Goal: Task Accomplishment & Management: Complete application form

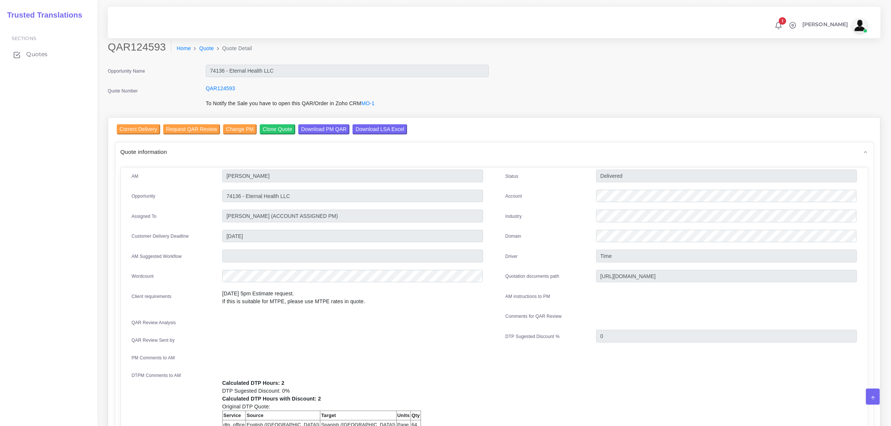
click at [29, 54] on span "Quotes" at bounding box center [36, 54] width 21 height 8
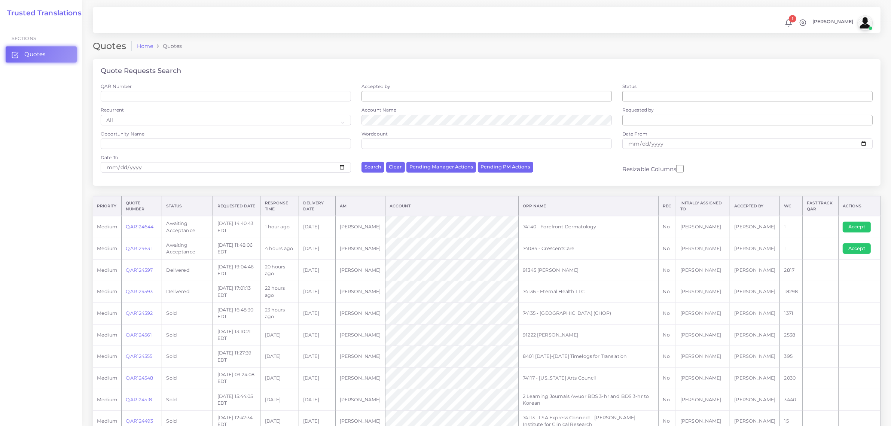
click at [137, 227] on link "QAR124644" at bounding box center [140, 227] width 28 height 6
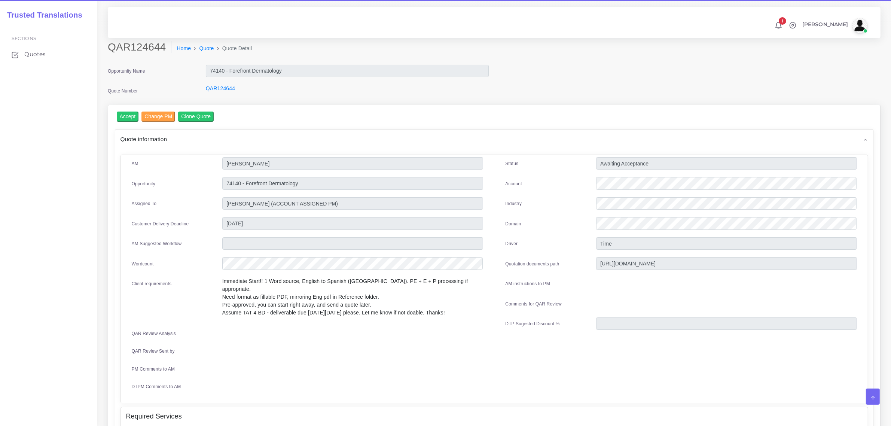
drag, startPoint x: 163, startPoint y: 47, endPoint x: 107, endPoint y: 53, distance: 56.5
click at [107, 53] on div "QAR124644 Home Quote Quote Detail" at bounding box center [396, 51] width 588 height 21
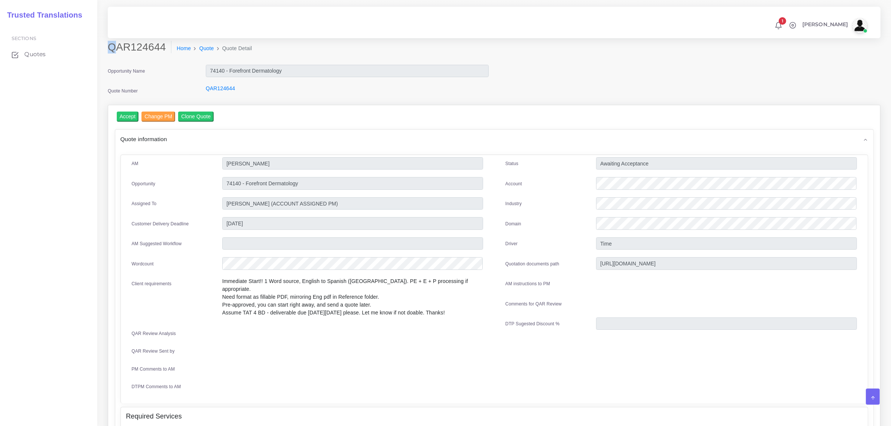
click at [111, 48] on h2 "QAR124644" at bounding box center [140, 47] width 64 height 13
click at [152, 50] on h2 "QAR124644" at bounding box center [140, 47] width 64 height 13
drag, startPoint x: 163, startPoint y: 46, endPoint x: 109, endPoint y: 46, distance: 53.9
click at [109, 46] on h2 "QAR124644" at bounding box center [140, 47] width 64 height 13
copy h2 "QAR124644"
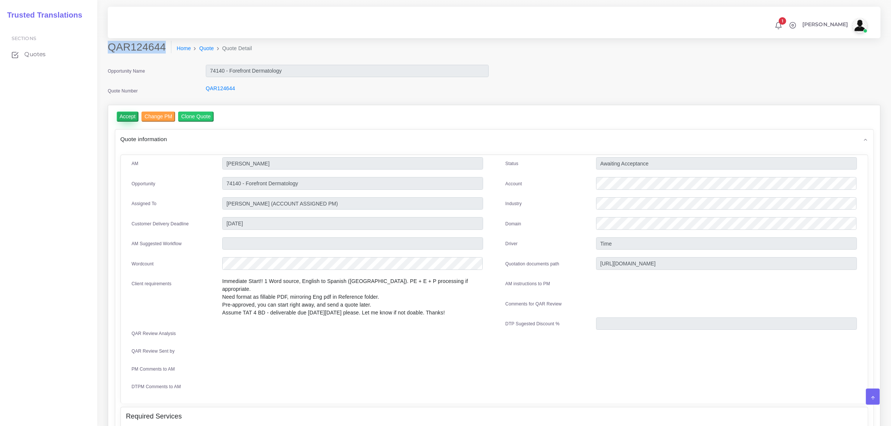
click at [128, 112] on input "Accept" at bounding box center [128, 116] width 22 height 10
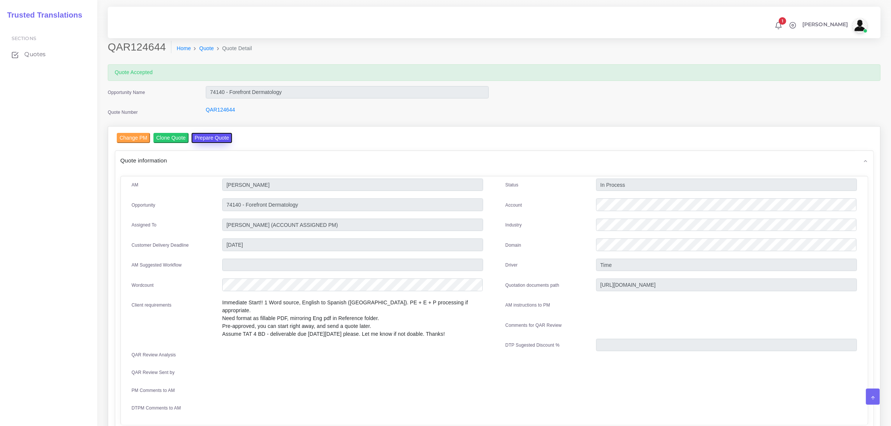
click at [208, 133] on button "Prepare Quote" at bounding box center [212, 138] width 40 height 10
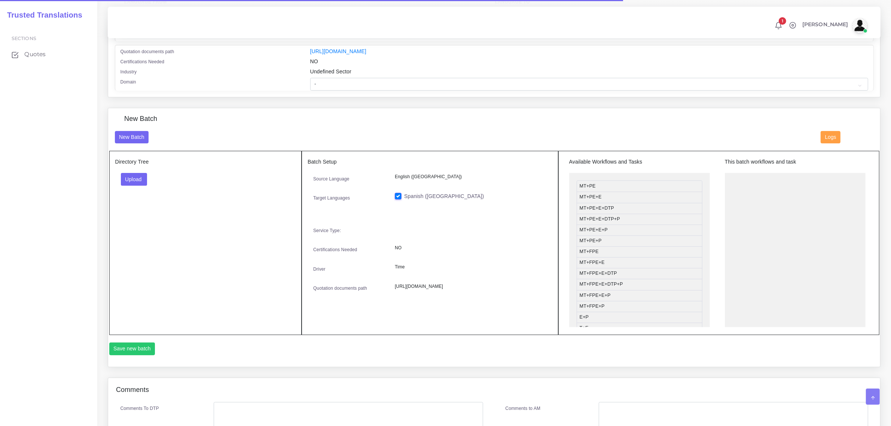
scroll to position [187, 0]
click at [134, 174] on button "Upload" at bounding box center [134, 177] width 27 height 13
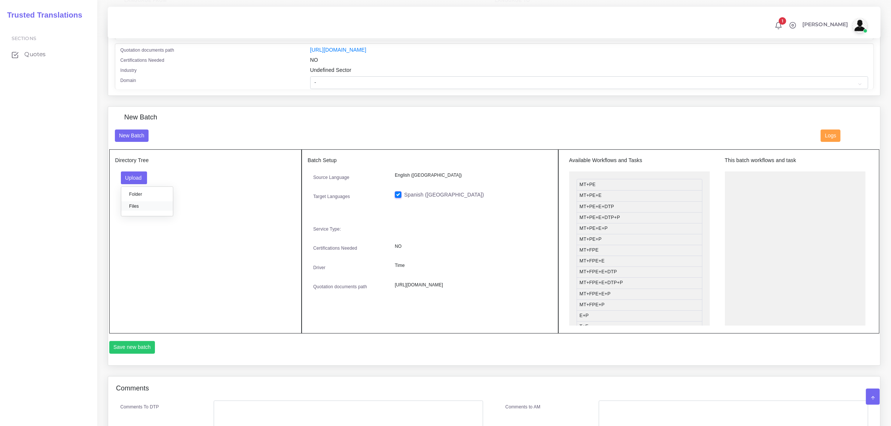
click at [130, 206] on label "Files" at bounding box center [147, 205] width 52 height 9
drag, startPoint x: 633, startPoint y: 215, endPoint x: 787, endPoint y: 177, distance: 158.5
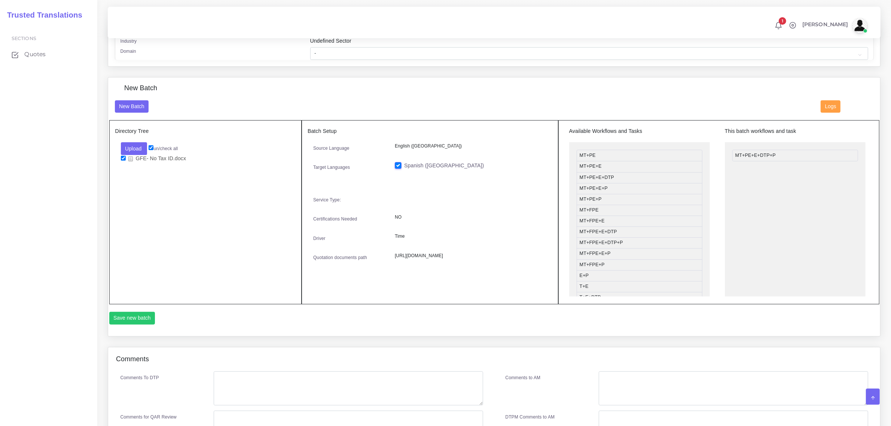
scroll to position [281, 0]
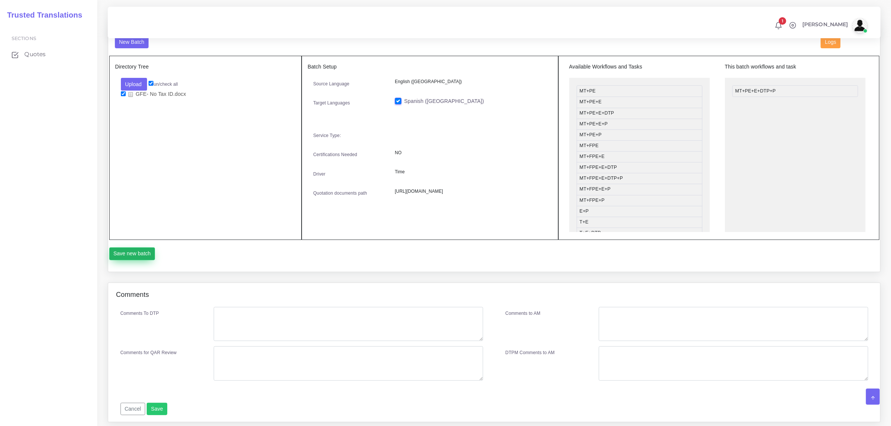
click at [132, 254] on button "Save new batch" at bounding box center [132, 253] width 46 height 13
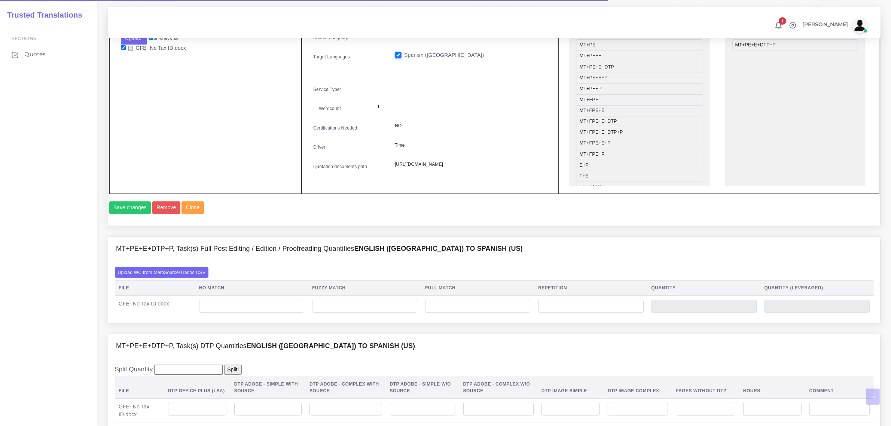
scroll to position [327, 0]
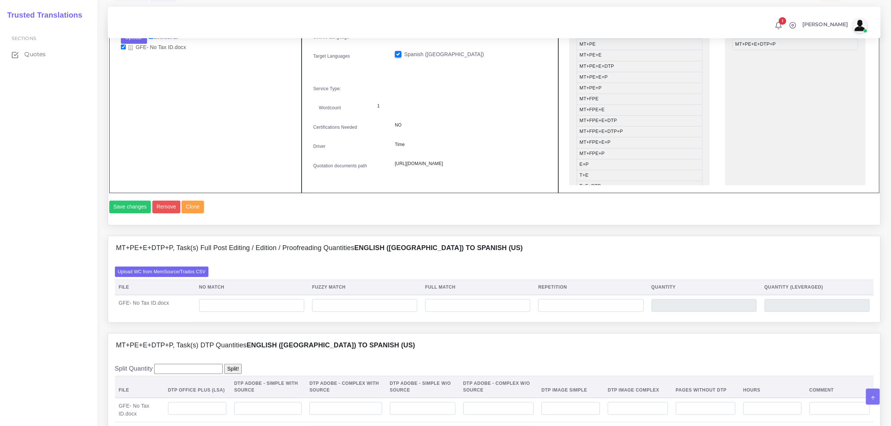
click at [245, 313] on td at bounding box center [251, 305] width 113 height 21
click at [252, 312] on input "number" at bounding box center [251, 305] width 105 height 13
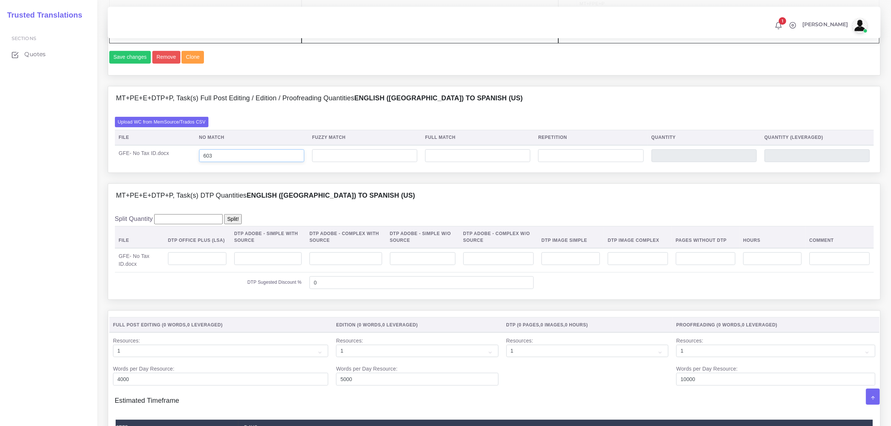
scroll to position [608, 0]
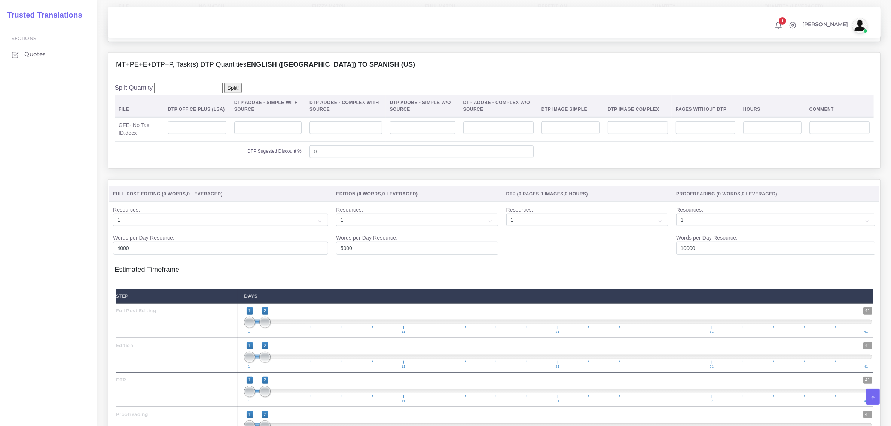
type input "603"
click at [198, 134] on input "number" at bounding box center [197, 127] width 58 height 13
type input "2"
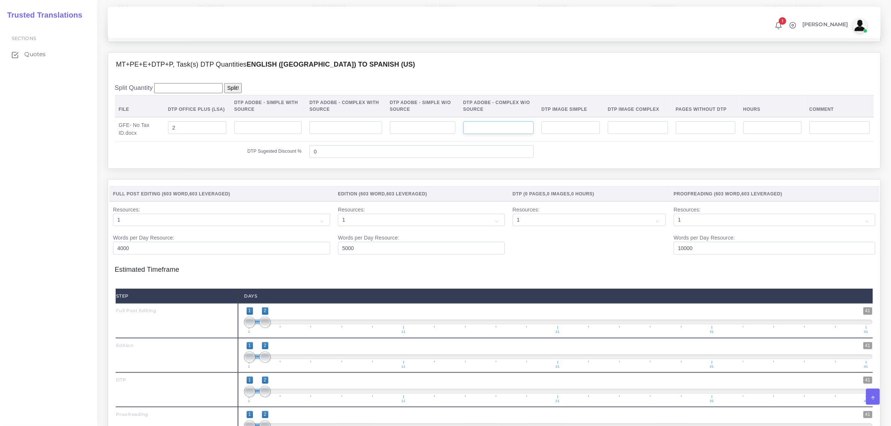
click at [496, 134] on input "number" at bounding box center [498, 127] width 70 height 13
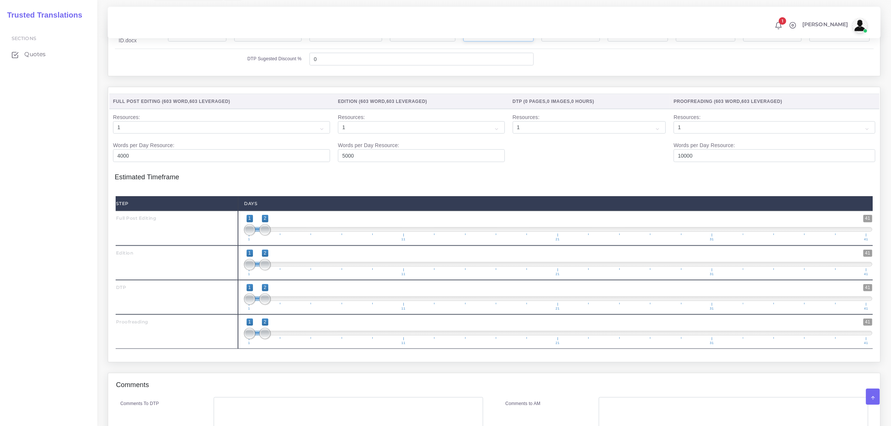
scroll to position [701, 0]
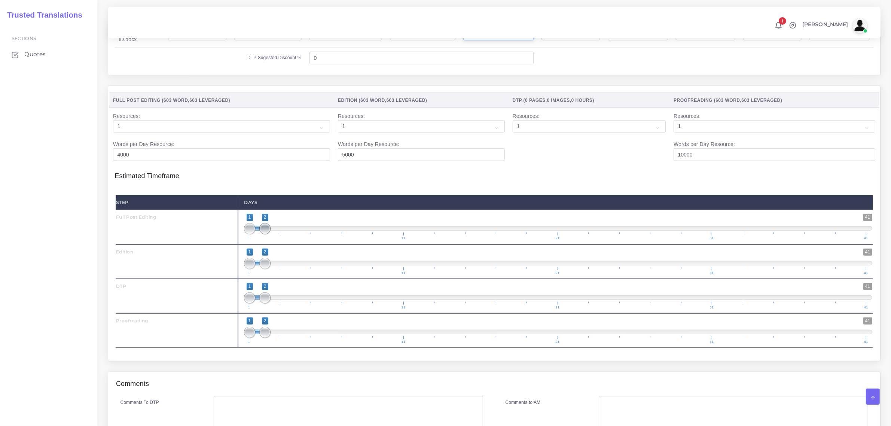
type input "1"
type input "1;1"
drag, startPoint x: 263, startPoint y: 245, endPoint x: 257, endPoint y: 280, distance: 35.2
click at [251, 261] on div "Step Days Full Post Editing 1 41 1 1 1 — 1 1 11 21 31 41 1;1" at bounding box center [494, 271] width 757 height 153
type input "2;2"
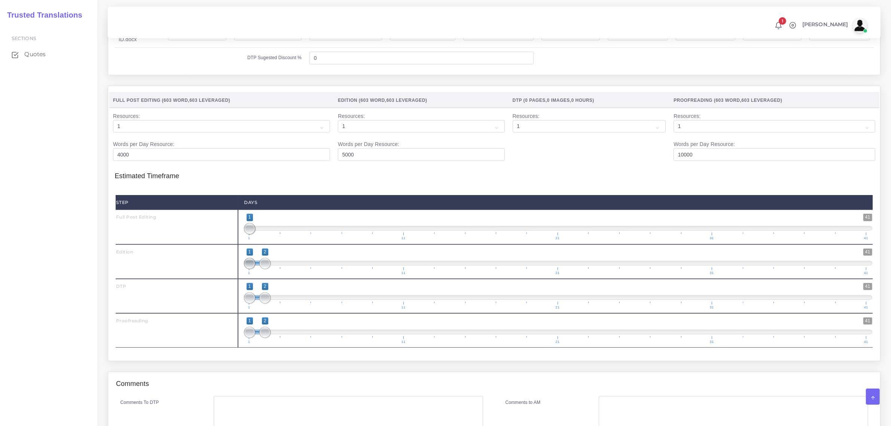
drag, startPoint x: 252, startPoint y: 279, endPoint x: 268, endPoint y: 300, distance: 26.9
click at [267, 279] on div "1 41 1 2 1 — 2 1 11 21 31 41 2;2" at bounding box center [558, 261] width 640 height 34
drag, startPoint x: 266, startPoint y: 310, endPoint x: 277, endPoint y: 316, distance: 12.6
click at [281, 303] on span at bounding box center [280, 297] width 11 height 11
type input "3;3"
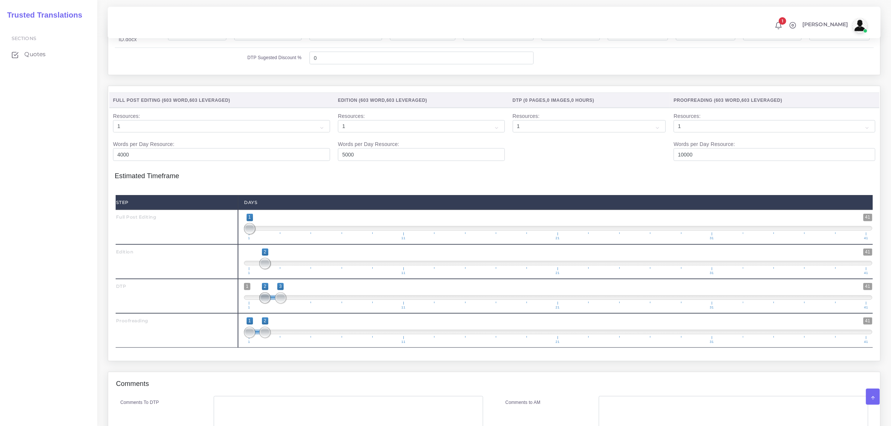
drag, startPoint x: 253, startPoint y: 315, endPoint x: 278, endPoint y: 327, distance: 26.9
click at [281, 309] on span "1 41 2 3 2 — 3 1 11 21 31 41" at bounding box center [558, 296] width 628 height 26
drag, startPoint x: 282, startPoint y: 348, endPoint x: 291, endPoint y: 345, distance: 9.7
click at [294, 338] on span at bounding box center [295, 332] width 11 height 11
type input "4;4"
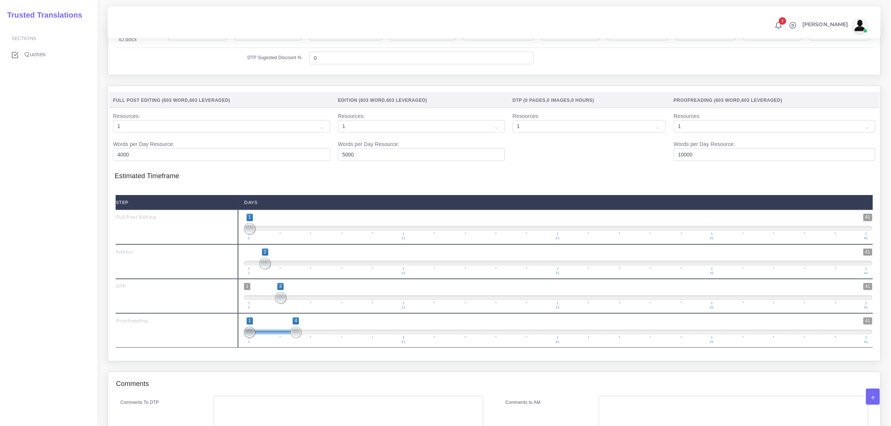
drag, startPoint x: 252, startPoint y: 348, endPoint x: 301, endPoint y: 352, distance: 49.9
click at [301, 343] on span "1 41 1 4 1 — 4 1 11 21 31 41" at bounding box center [558, 330] width 628 height 26
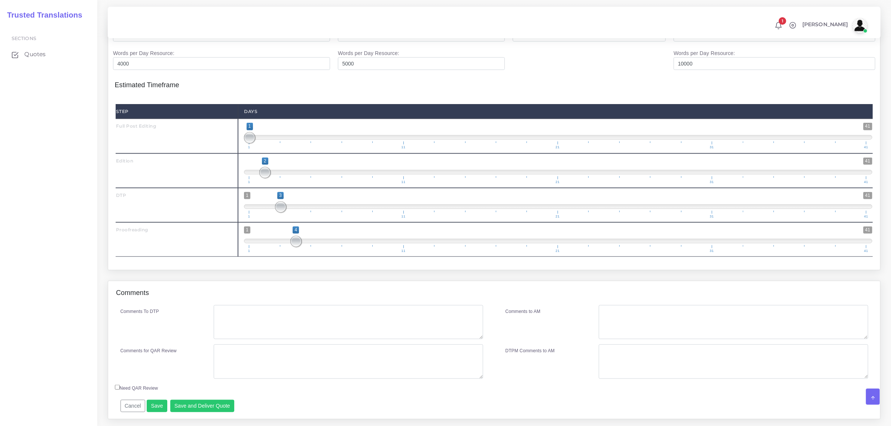
scroll to position [795, 0]
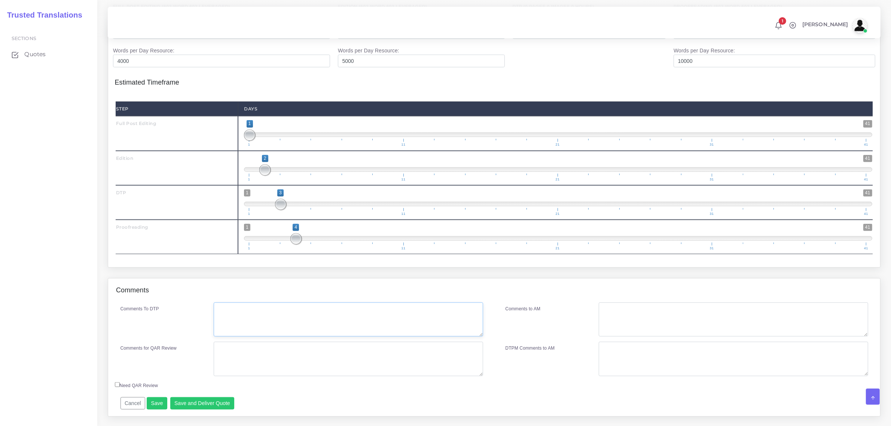
click at [272, 331] on textarea "Comments To DTP" at bounding box center [348, 319] width 269 height 34
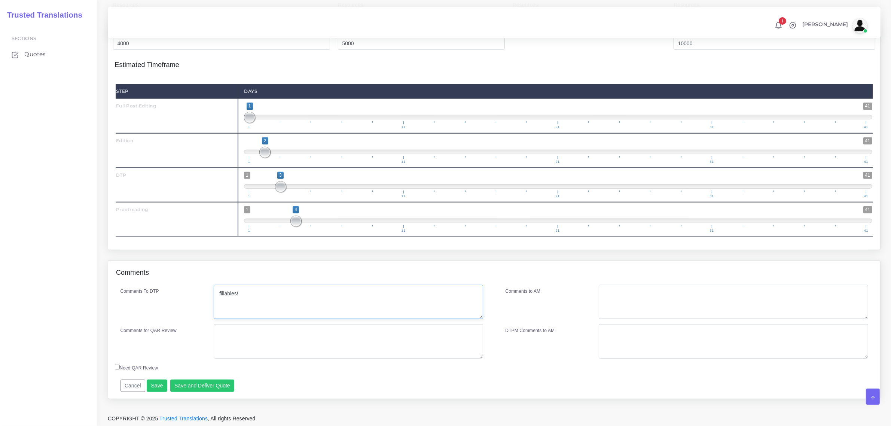
scroll to position [830, 0]
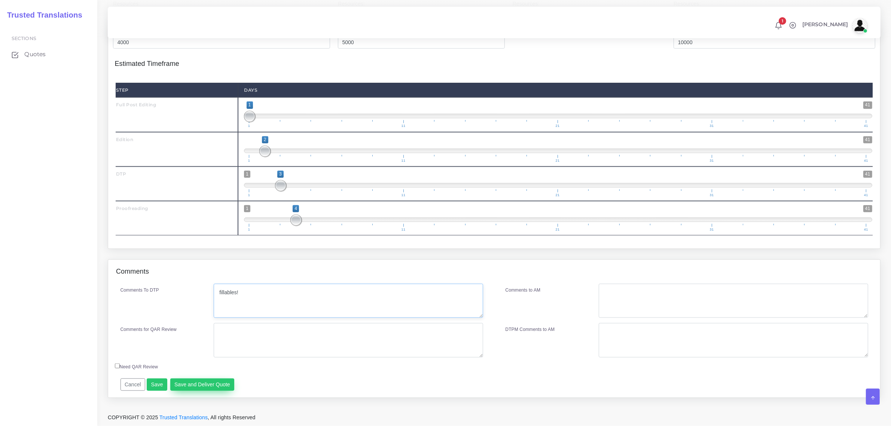
type textarea "fillables!"
click at [206, 384] on button "Save and Deliver Quote" at bounding box center [202, 384] width 64 height 13
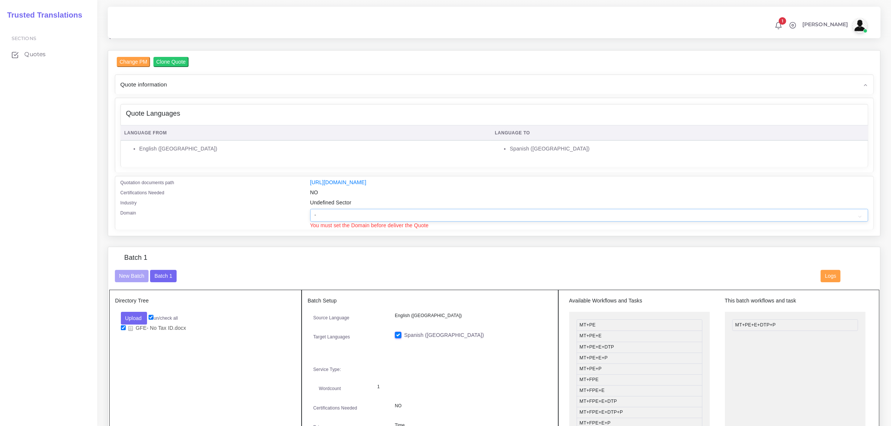
click at [345, 211] on select "- Advertising and Media Agriculture, Forestry and Fishing Architecture, Buildin…" at bounding box center [589, 215] width 558 height 13
select select "Healthcare and Health Sciences"
click at [310, 209] on select "- Advertising and Media Agriculture, Forestry and Fishing Architecture, Buildin…" at bounding box center [589, 215] width 558 height 13
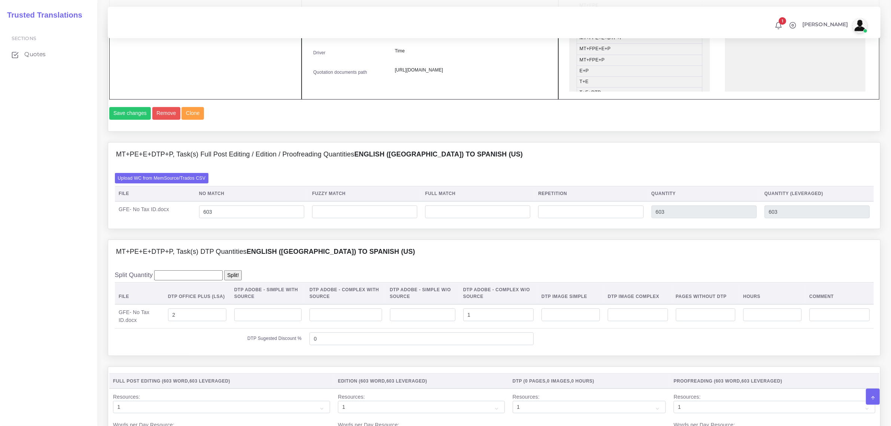
scroll to position [838, 0]
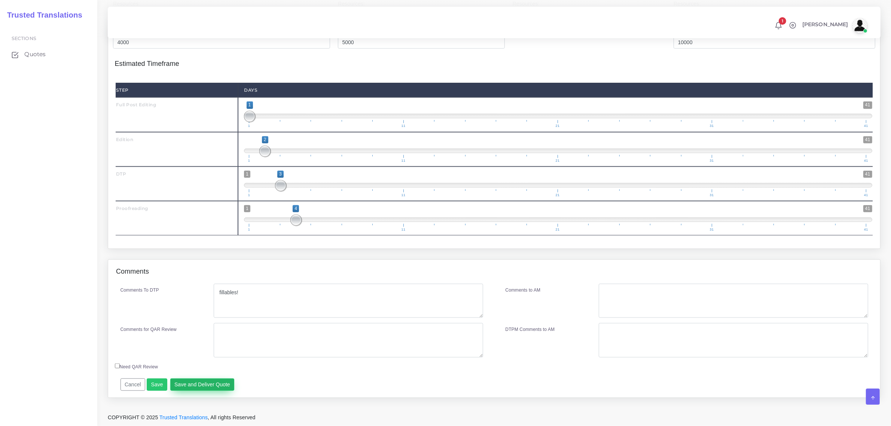
click at [212, 380] on button "Save and Deliver Quote" at bounding box center [202, 384] width 64 height 13
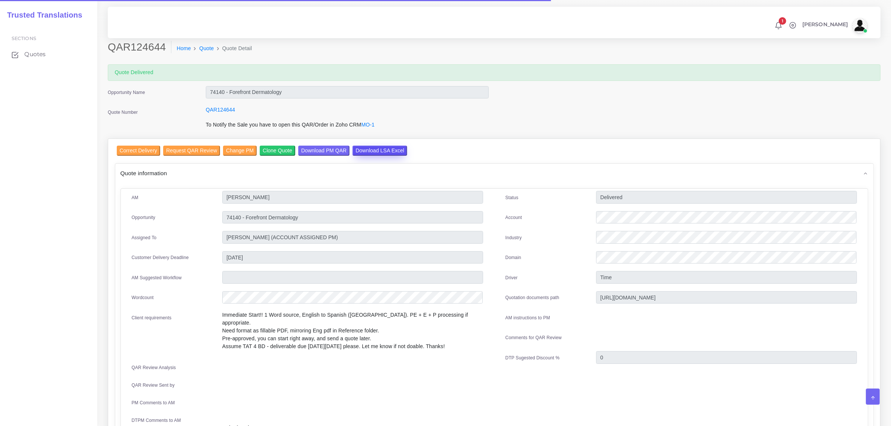
click at [353, 151] on input "Download LSA Excel" at bounding box center [379, 151] width 55 height 10
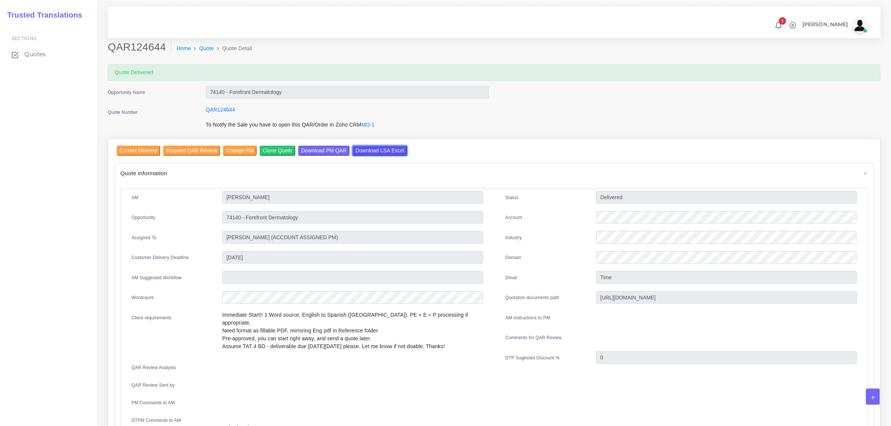
click at [352, 146] on input "Download LSA Excel" at bounding box center [379, 151] width 55 height 10
click at [36, 55] on span "Quotes" at bounding box center [36, 54] width 21 height 8
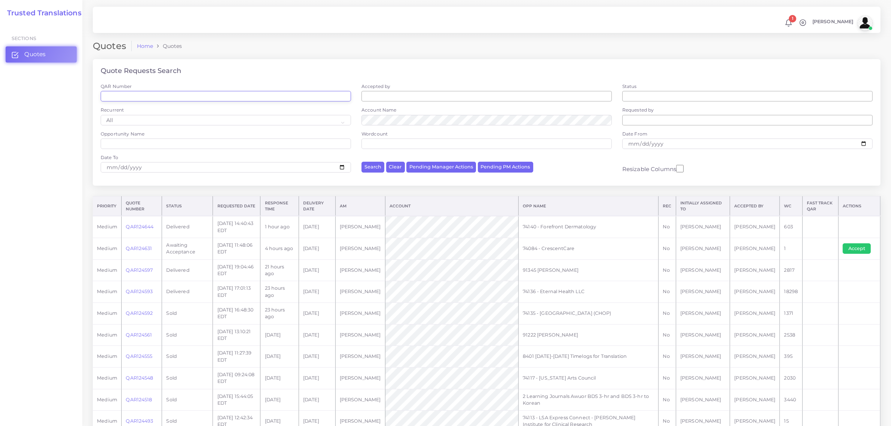
click at [142, 95] on input "QAR Number" at bounding box center [226, 96] width 250 height 10
paste input "QAR124259"
type input "QAR124259"
click at [361, 162] on button "Search" at bounding box center [372, 167] width 23 height 11
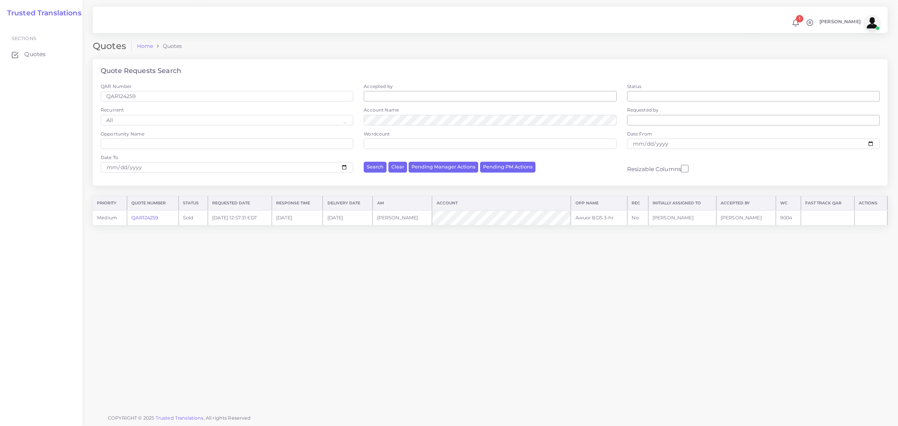
click at [152, 218] on link "QAR124259" at bounding box center [144, 218] width 27 height 6
